Goal: Task Accomplishment & Management: Complete application form

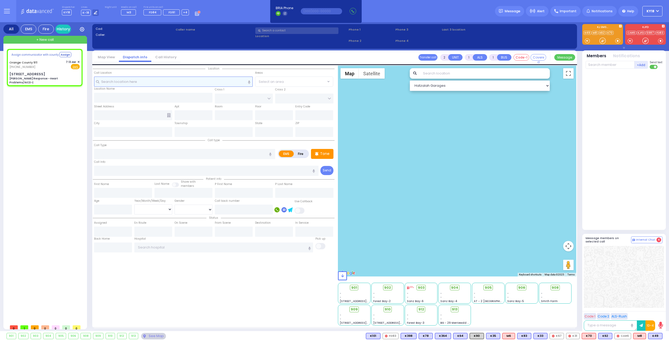
type input "6"
select select
type input "[PERSON_NAME] Response - Heart Problems/AICD C"
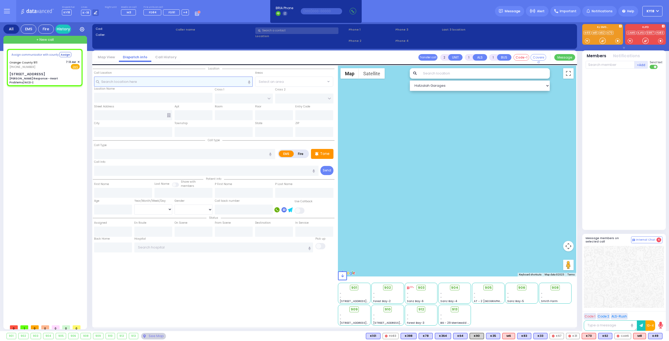
radio input "true"
type input "Nature: : Charlie Response - Heart Problems/AICD C Address: : [STREET_ADDRESS]:…"
select select
select select "Hatzalah Garages"
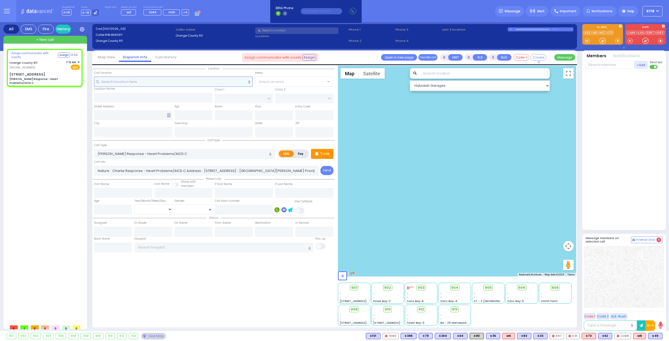
select select
radio input "true"
select select
type input "[STREET_ADDRESS]"
type input "Monroe"
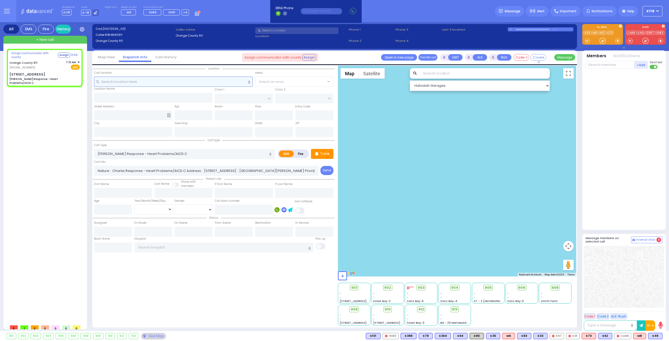
type input "[US_STATE]"
type input "10917"
select select "Hatzalah Garages"
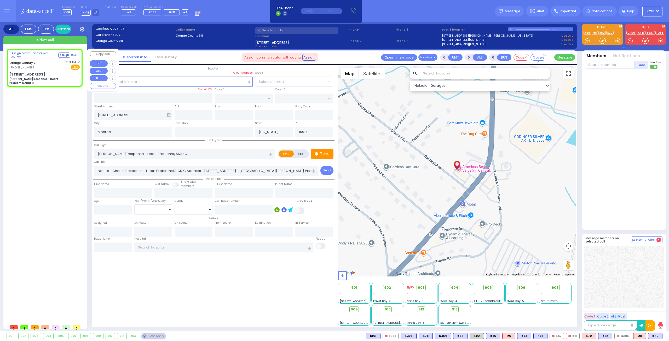
click at [41, 70] on div "Assign communicator with county Assign 01:35 [GEOGRAPHIC_DATA] 911 [PHONE_NUMBE…" at bounding box center [45, 68] width 74 height 36
select select
radio input "true"
select select
select select "Hatzalah Garages"
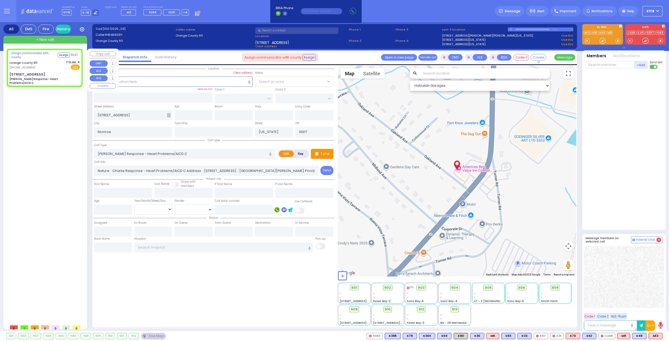
click at [59, 73] on div "[STREET_ADDRESS] [PERSON_NAME] Response - Heart Problems/AICD C" at bounding box center [44, 78] width 70 height 13
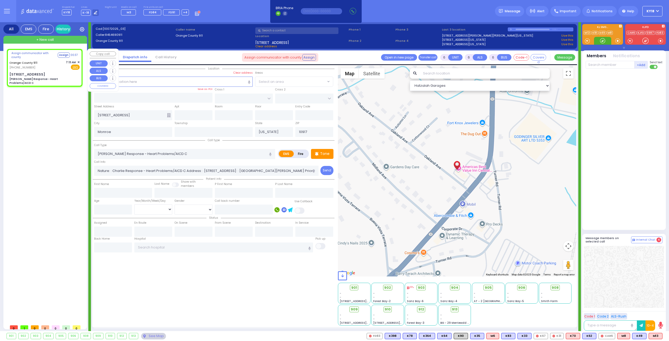
select select
radio input "true"
select select
select select "Hatzalah Garages"
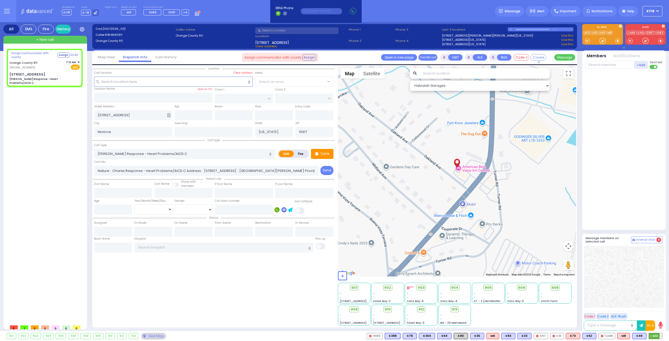
click at [655, 337] on span "M13" at bounding box center [655, 336] width 13 height 6
click at [467, 336] on span "K90" at bounding box center [461, 336] width 14 height 6
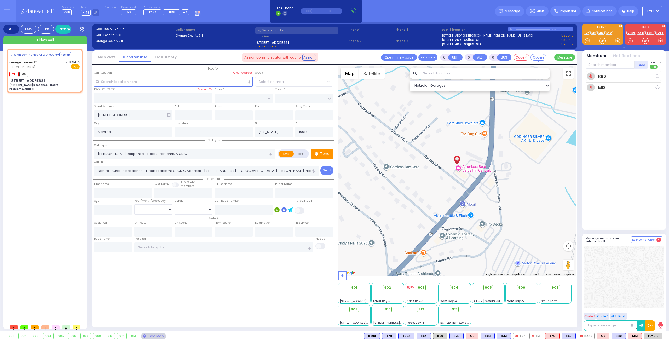
select select
radio input "true"
select select
type input "07:14"
select select "Hatzalah Garages"
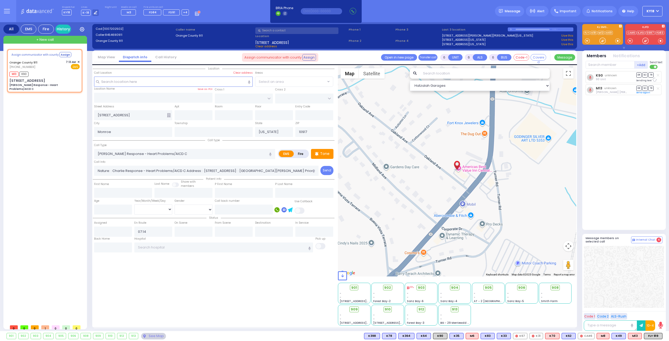
select select
radio input "true"
select select
select select "Hatzalah Garages"
select select
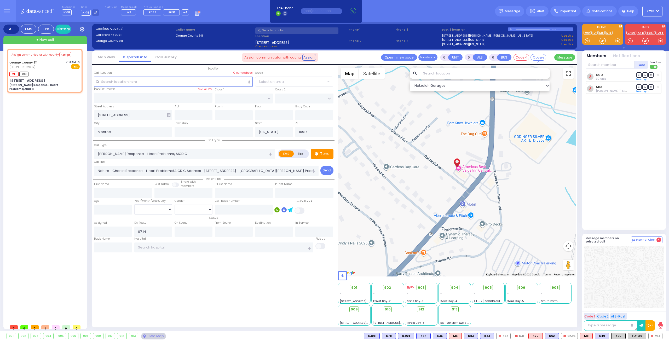
radio input "true"
type input "Unknown"
select select "Year"
type input "07:14"
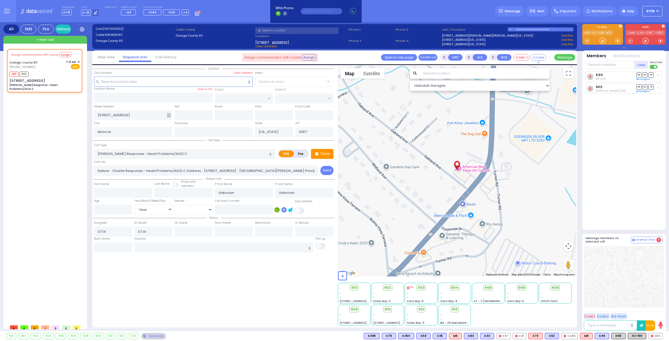
select select "Hatzalah Garages"
select select
radio input "true"
select select "Year"
type input "07:33"
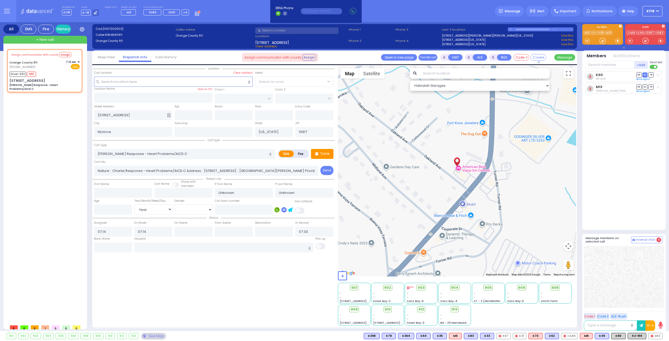
select select "Hatzalah Garages"
select select
radio input "true"
select select "Year"
select select "Hatzalah Garages"
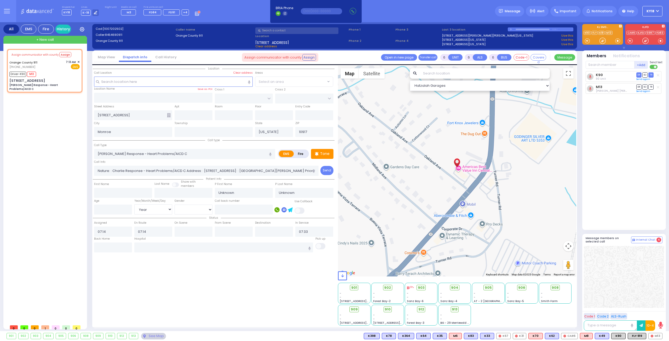
select select
radio input "true"
select select "Year"
select select "Hatzalah Garages"
select select
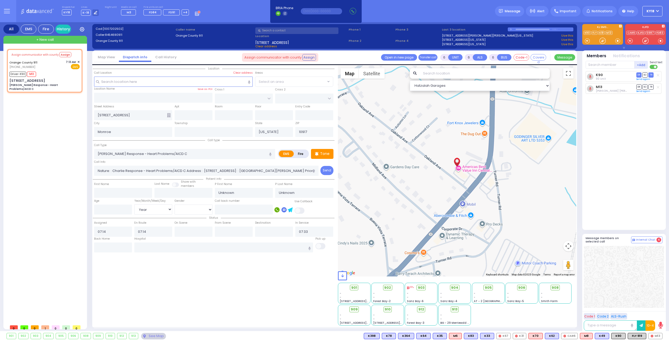
radio input "true"
select select "Year"
select select "Hatzalah Garages"
select select
radio input "true"
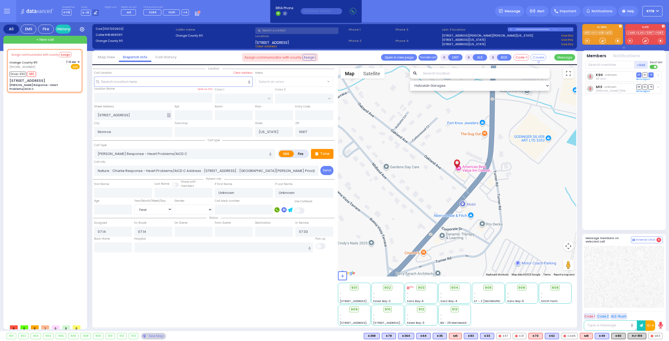
select select "Year"
select select "Hatzalah Garages"
select select
radio input "true"
select select "Year"
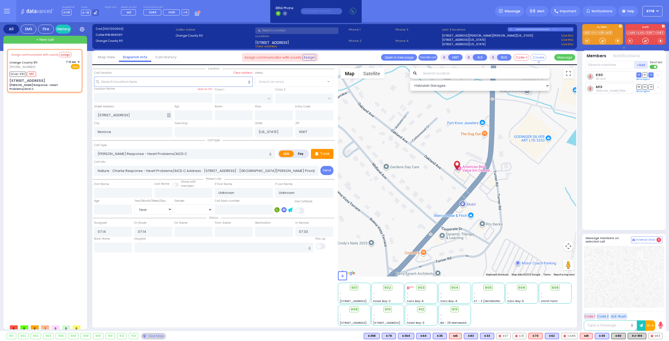
select select "Hatzalah Garages"
select select
radio input "true"
select select "Year"
select select "Hatzalah Garages"
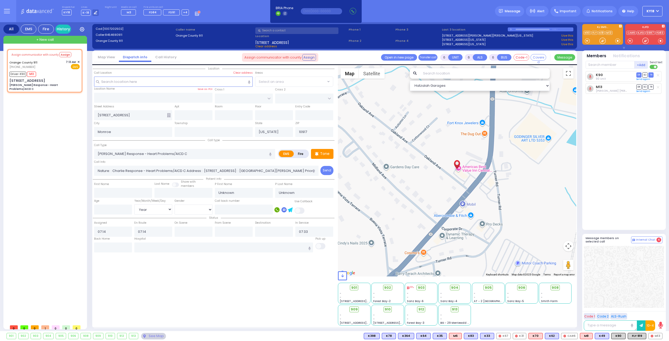
select select
radio input "true"
select select "Year"
select select "Hatzalah Garages"
select select
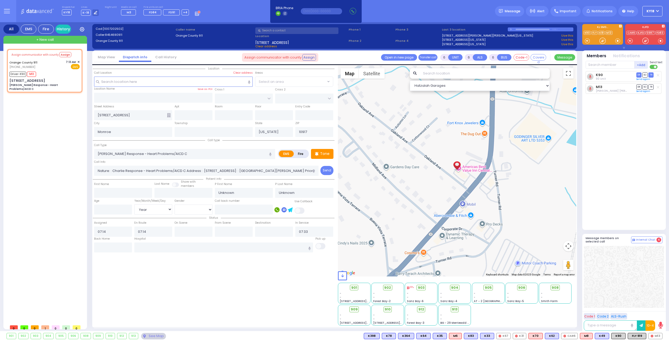
radio input "true"
select select "Year"
select select "Hatzalah Garages"
select select
radio input "true"
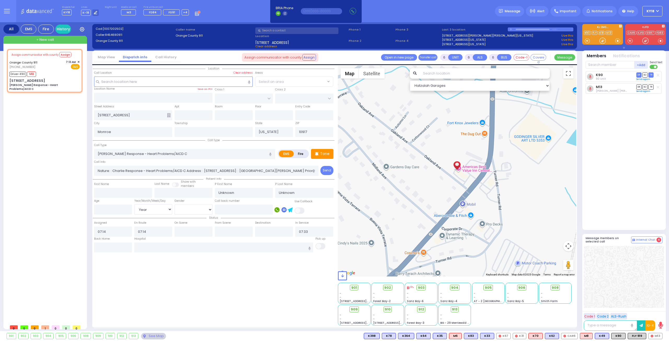
select select "Year"
select select "Hatzalah Garages"
select select
radio input "true"
select select "Year"
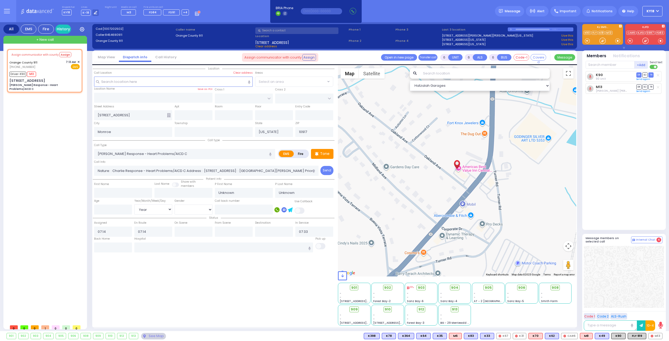
select select "Hatzalah Garages"
